Goal: Information Seeking & Learning: Learn about a topic

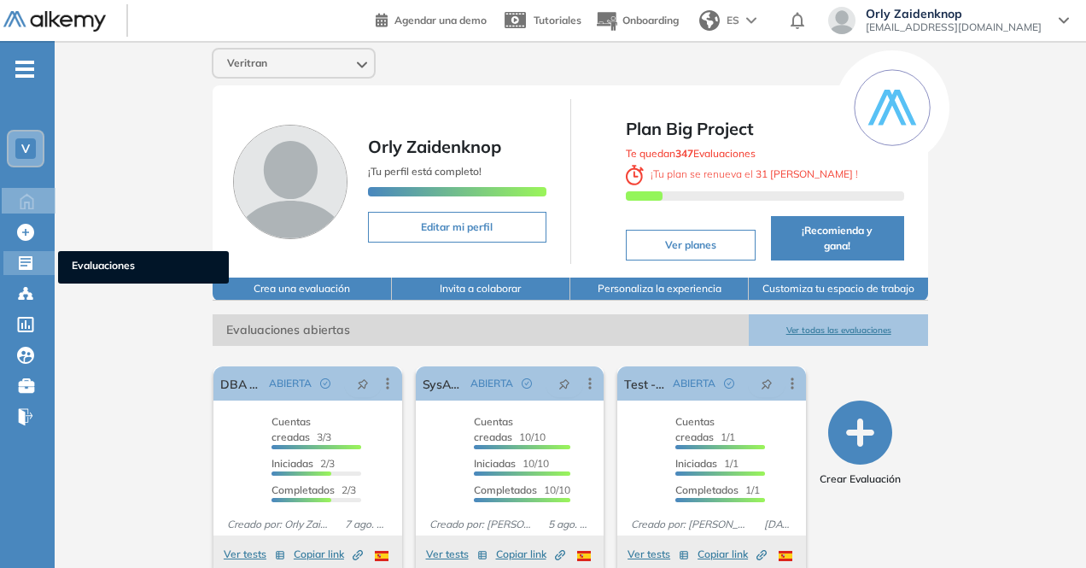
click at [115, 254] on ul "Evaluaciones" at bounding box center [143, 267] width 171 height 32
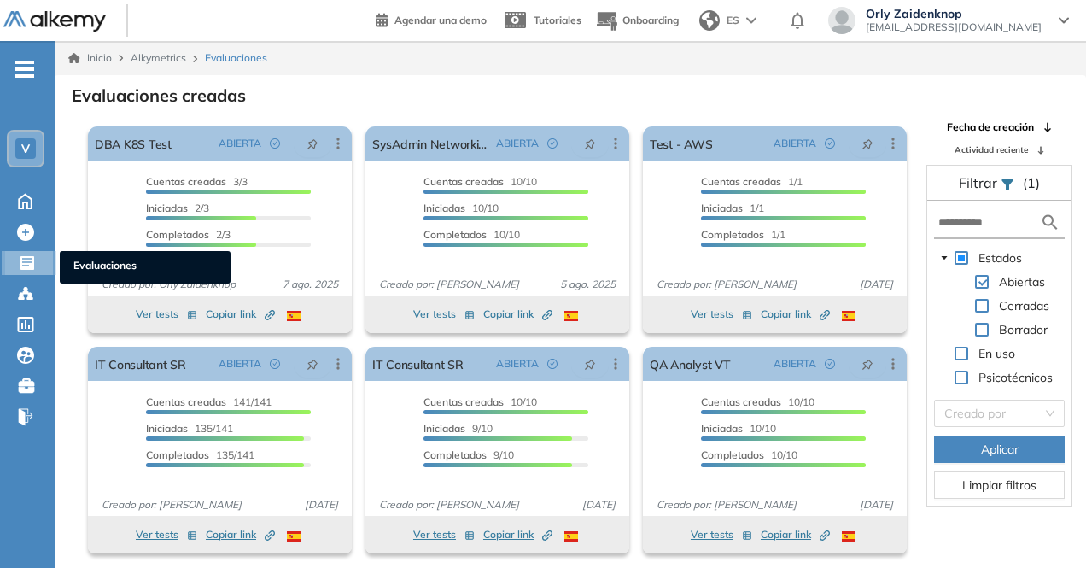
click at [114, 270] on span "Evaluaciones" at bounding box center [144, 267] width 143 height 19
click at [115, 257] on ul "Evaluaciones" at bounding box center [145, 267] width 171 height 32
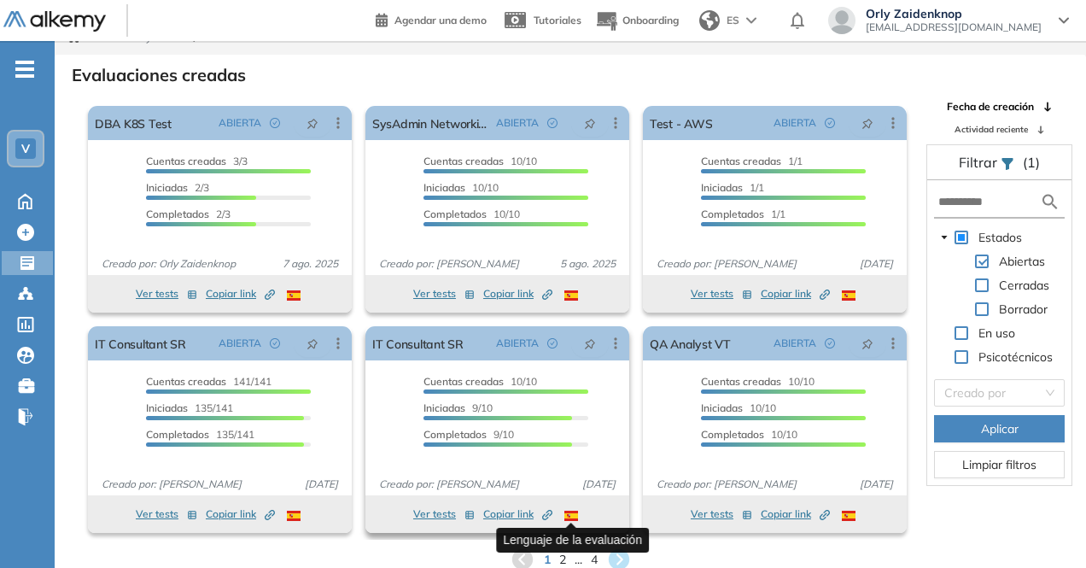
scroll to position [41, 0]
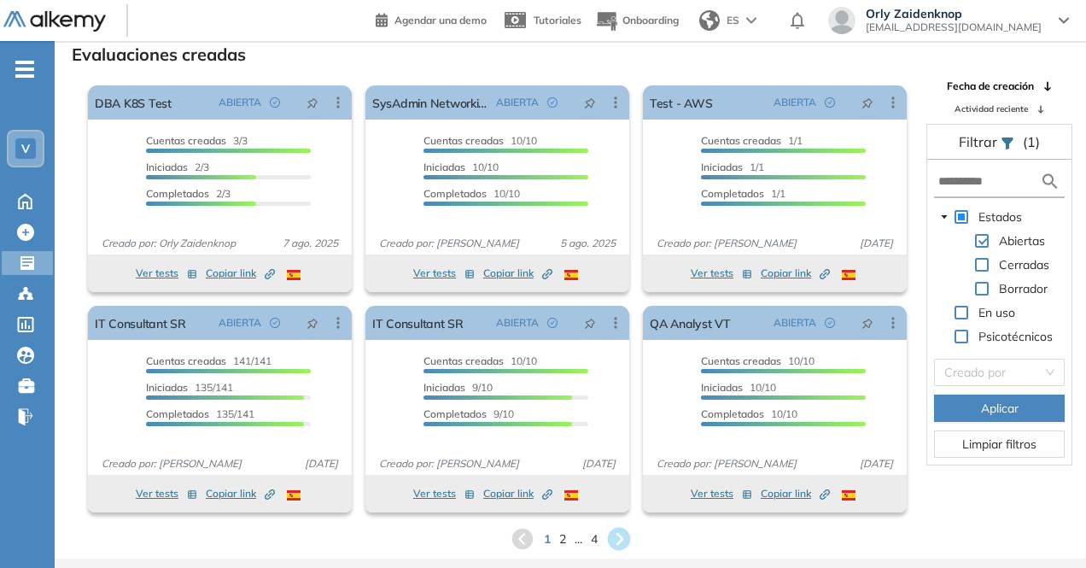
click at [632, 539] on icon at bounding box center [619, 539] width 28 height 28
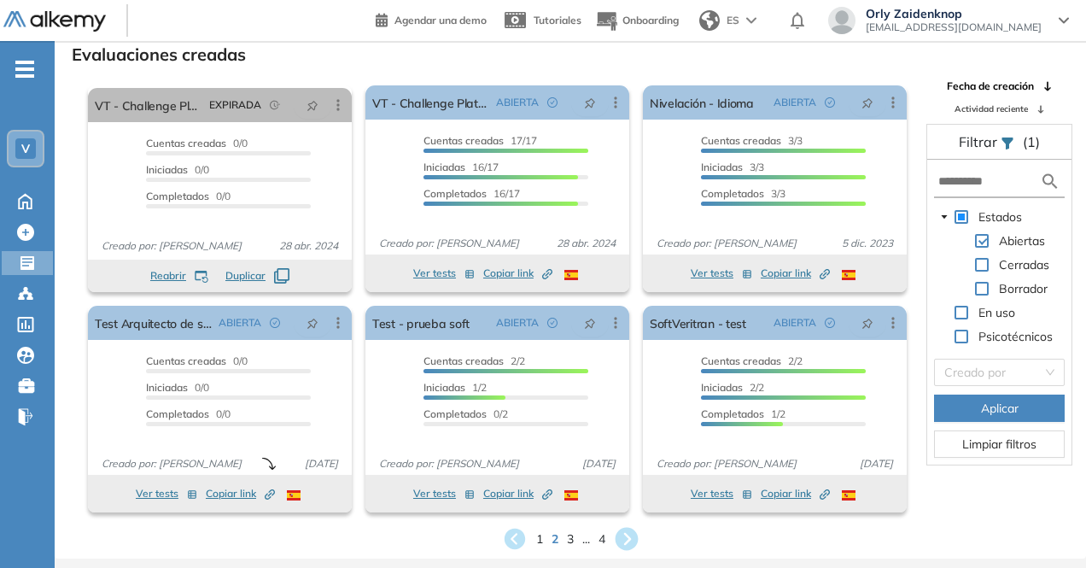
click at [622, 535] on icon at bounding box center [626, 539] width 23 height 23
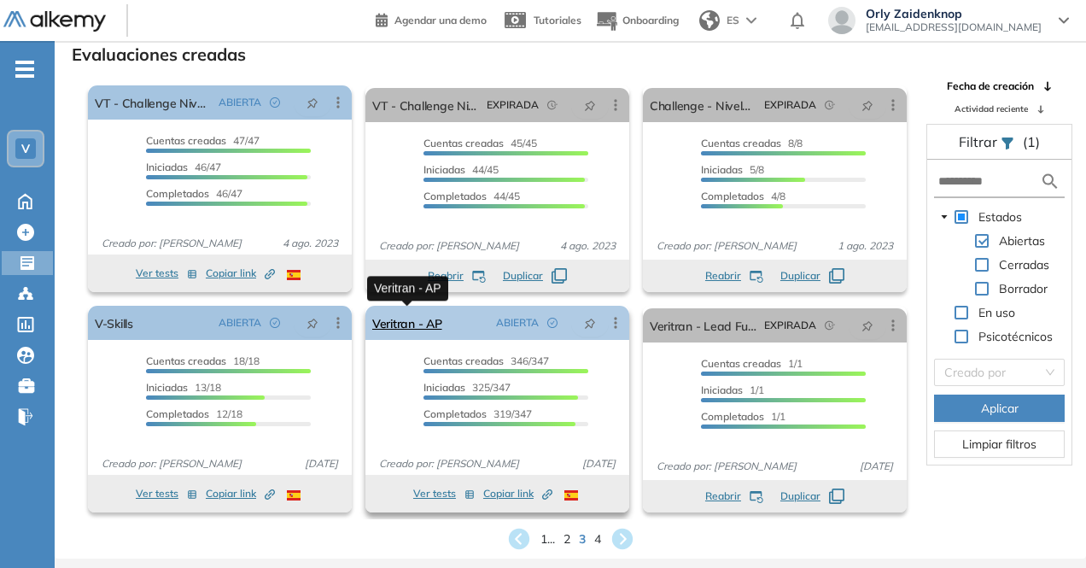
click at [418, 323] on link "Veritran - AP" at bounding box center [407, 323] width 70 height 34
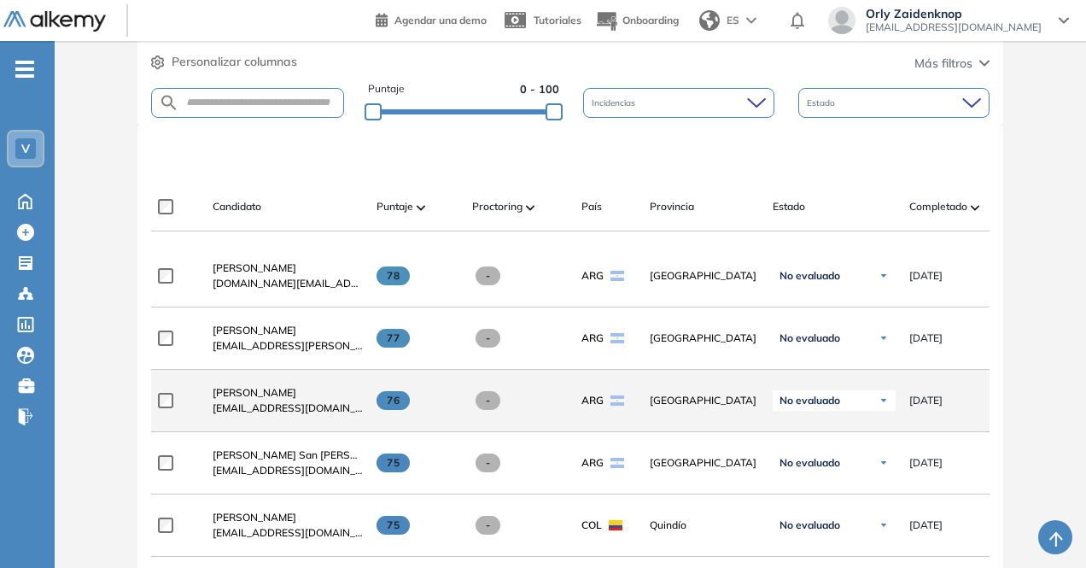
scroll to position [426, 0]
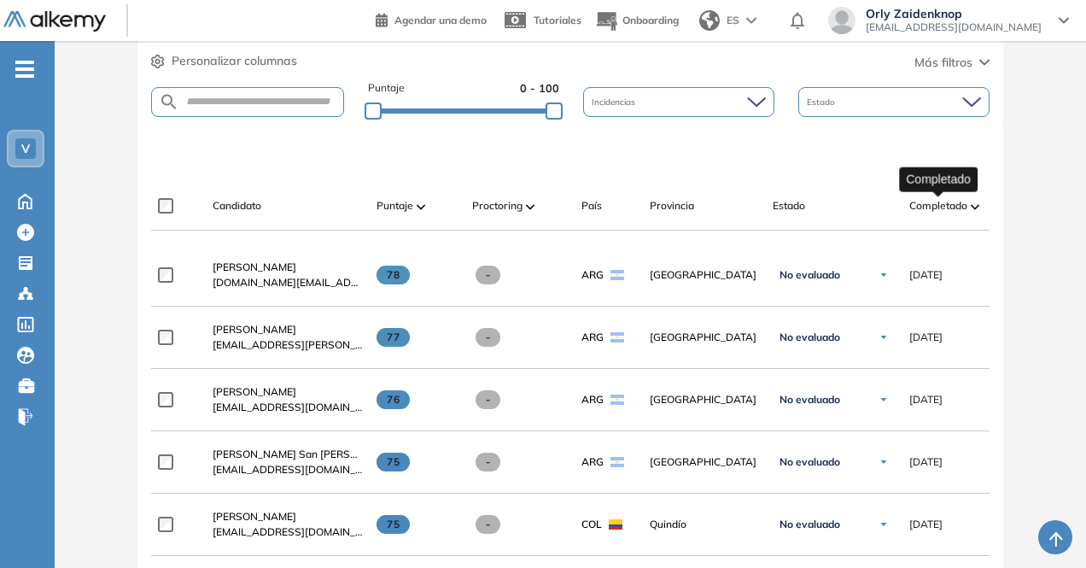
click at [930, 206] on span "Completado" at bounding box center [938, 205] width 58 height 15
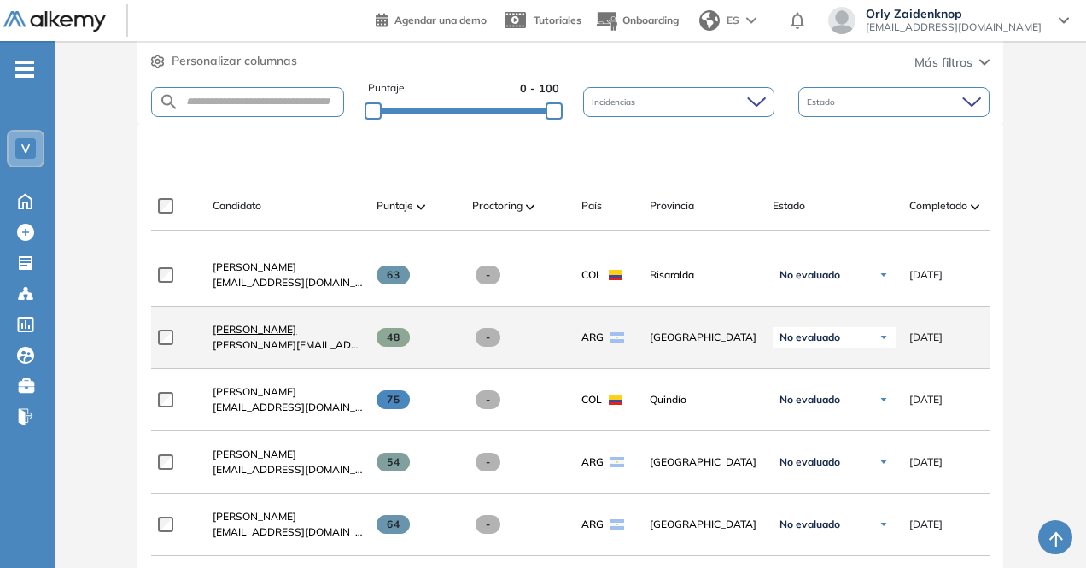
click at [266, 333] on span "Adrian Revilla" at bounding box center [255, 329] width 84 height 13
